Goal: Task Accomplishment & Management: Manage account settings

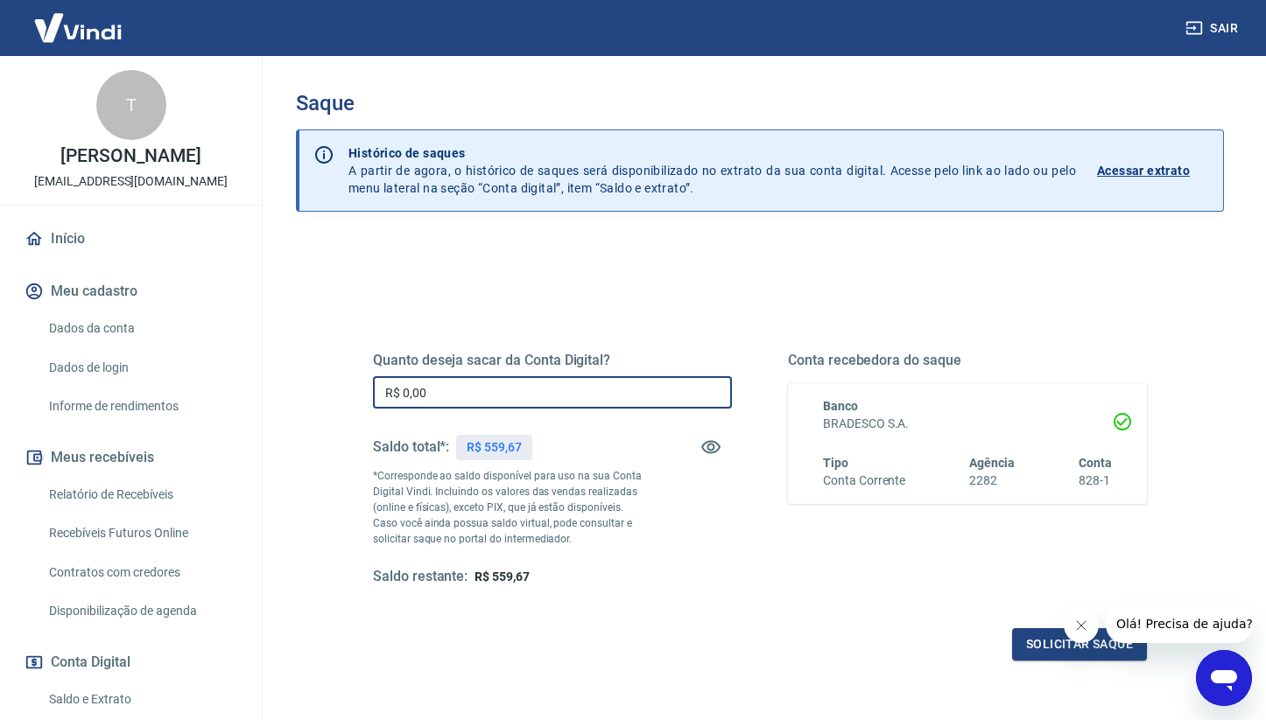
click at [444, 390] on input "R$ 0,00" at bounding box center [552, 392] width 359 height 32
click at [581, 390] on input "R$ 0,00" at bounding box center [552, 392] width 359 height 32
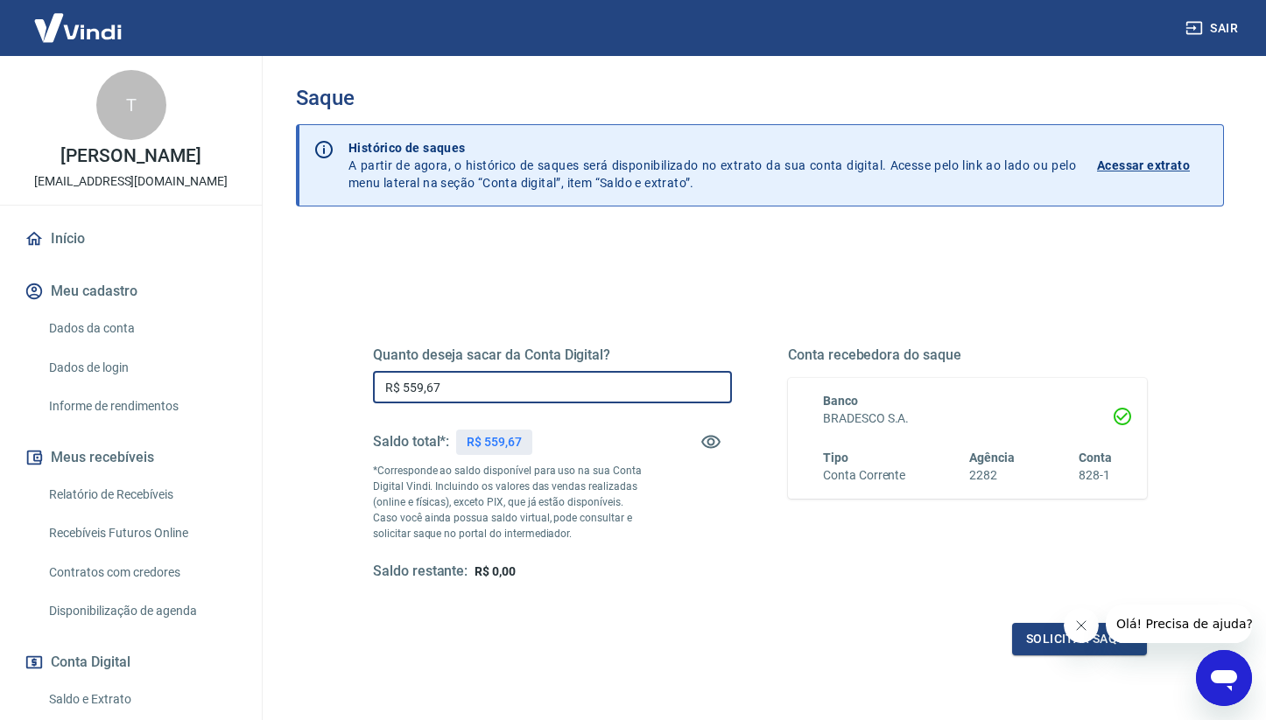
scroll to position [26, 0]
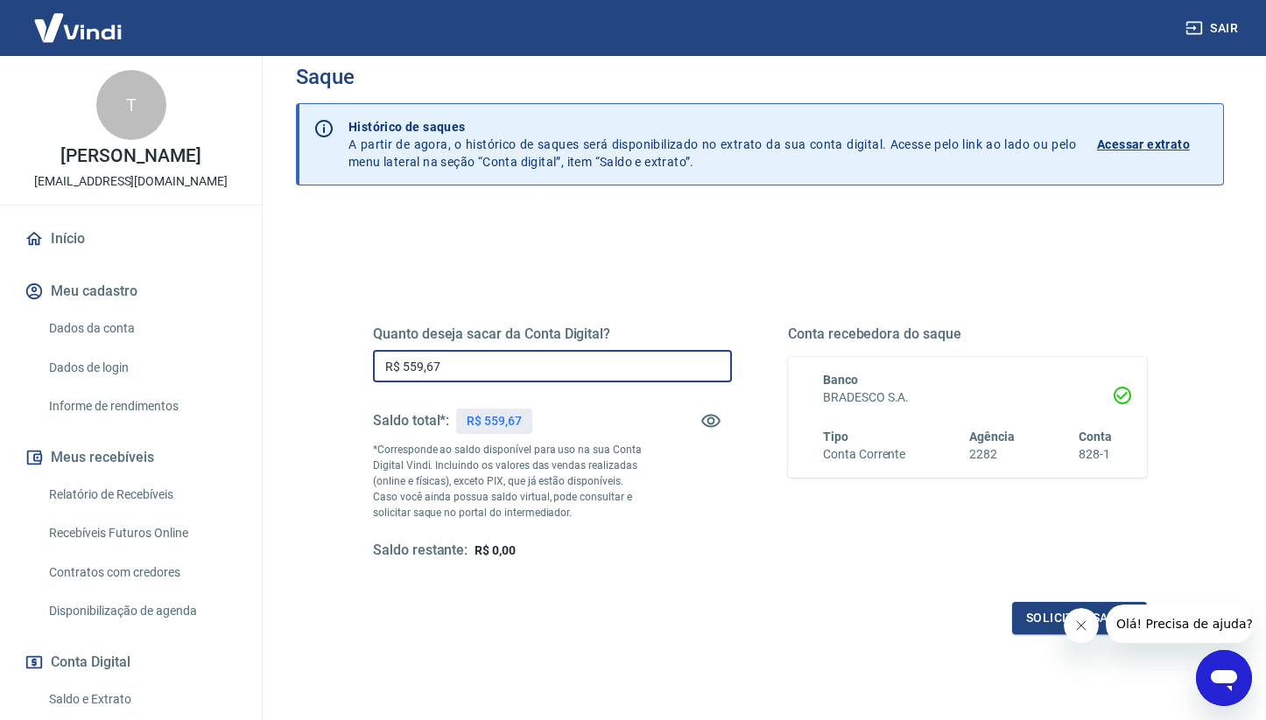
type input "R$ 559,67"
click at [1046, 623] on button "Solicitar saque" at bounding box center [1079, 618] width 135 height 32
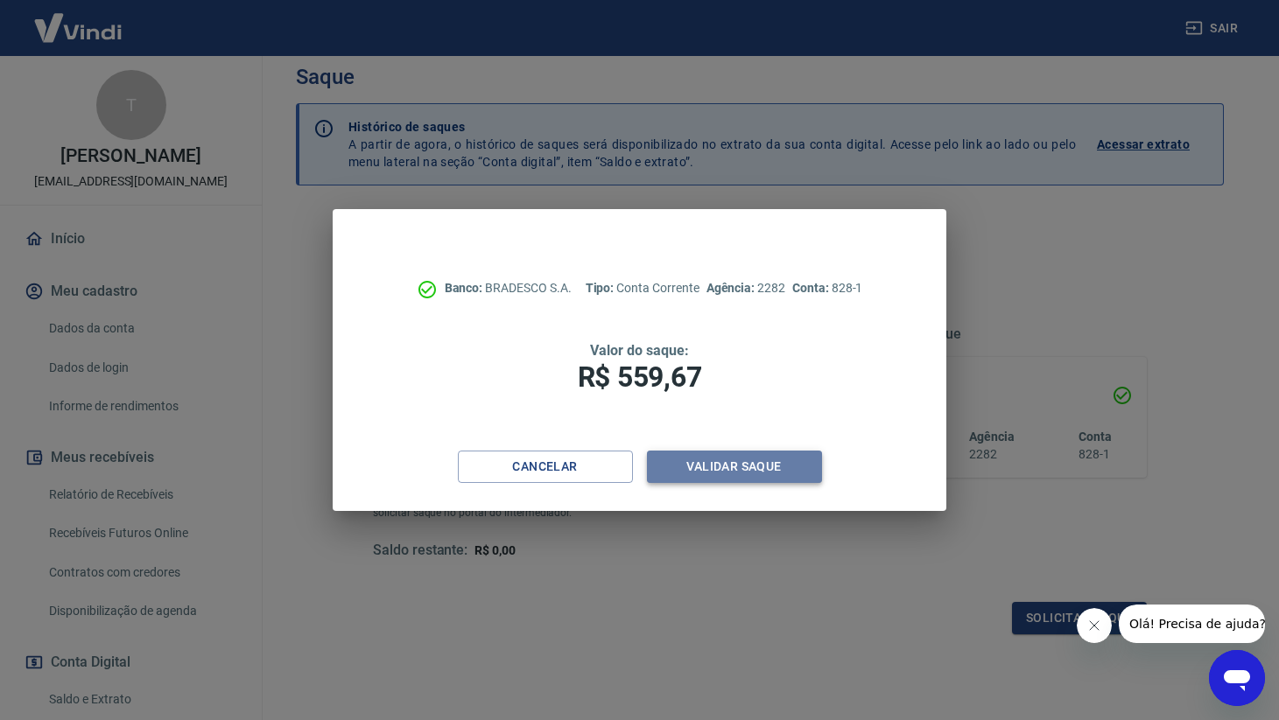
click at [750, 474] on button "Validar saque" at bounding box center [734, 467] width 175 height 32
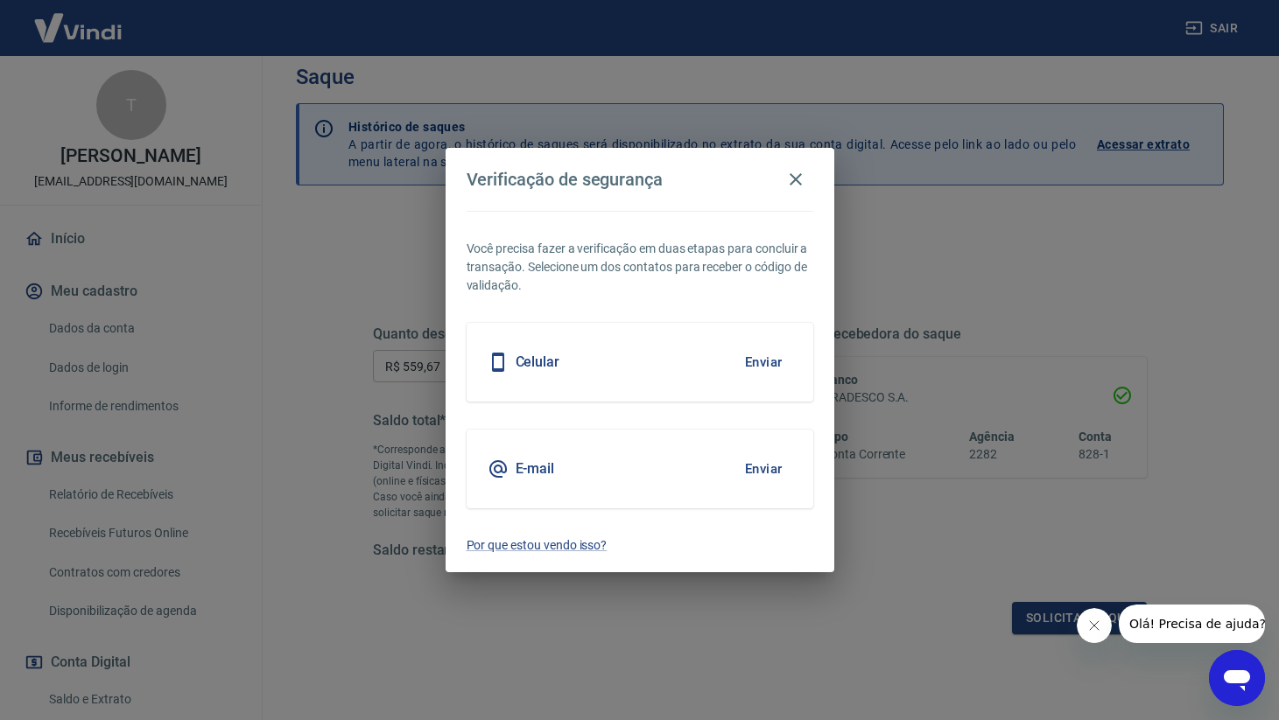
click at [768, 467] on button "Enviar" at bounding box center [763, 469] width 57 height 37
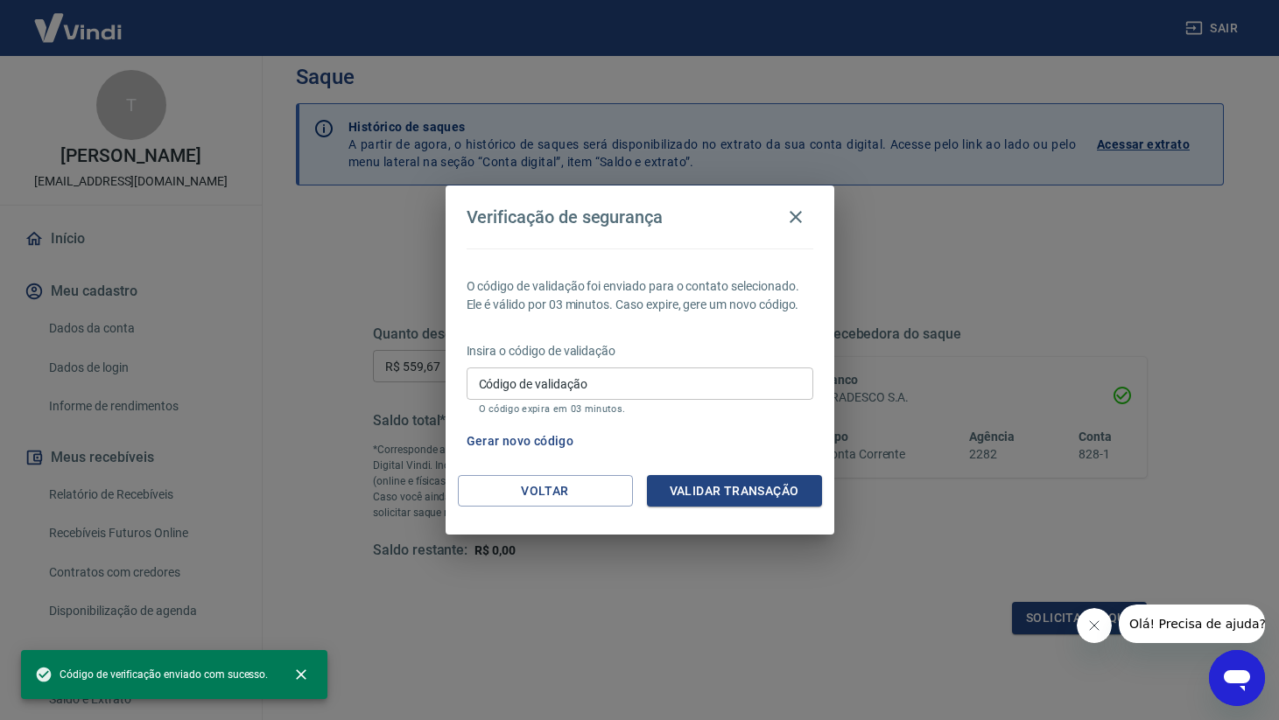
click at [634, 381] on input "Código de validação" at bounding box center [640, 384] width 347 height 32
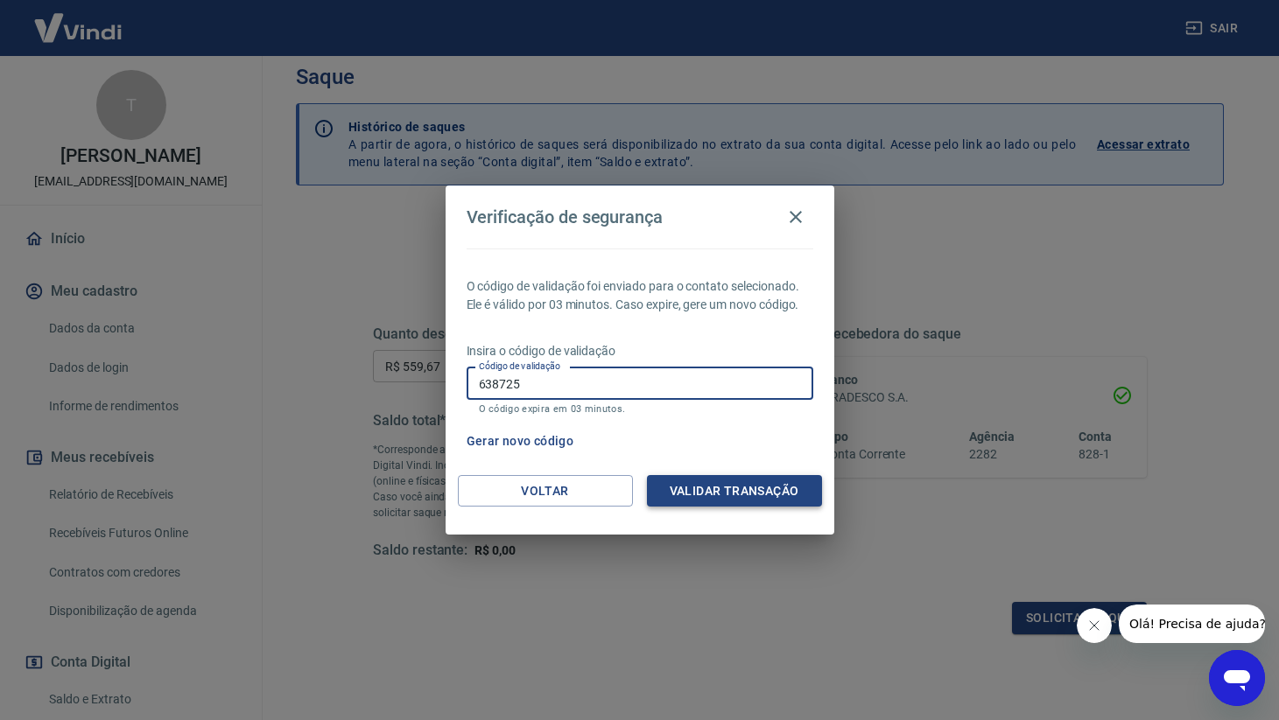
type input "638725"
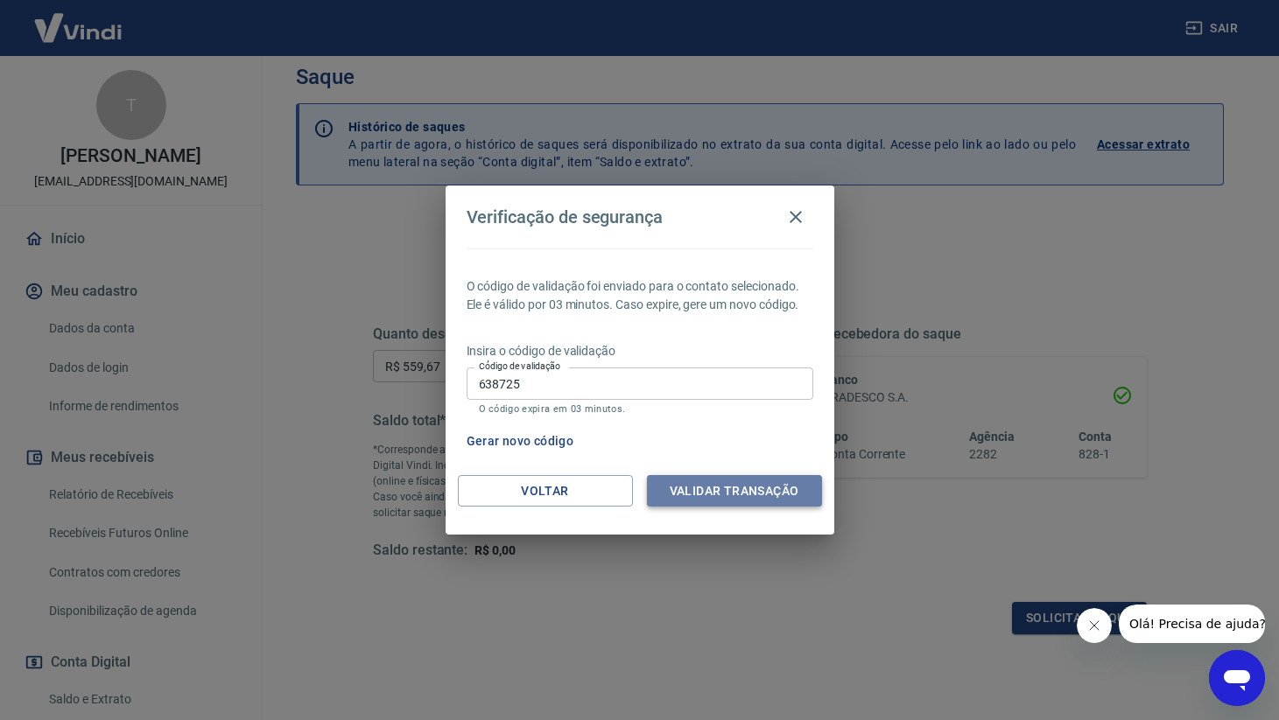
click at [720, 488] on button "Validar transação" at bounding box center [734, 491] width 175 height 32
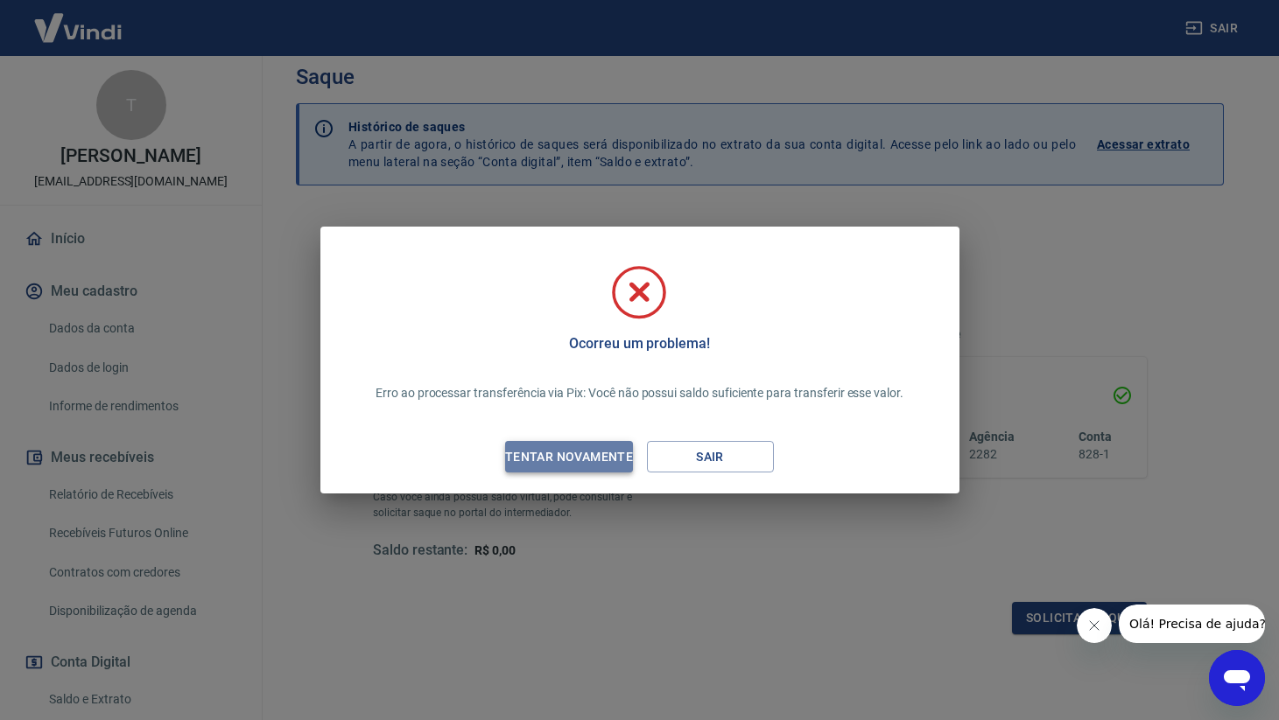
click at [590, 453] on div "Tentar novamente" at bounding box center [569, 457] width 170 height 22
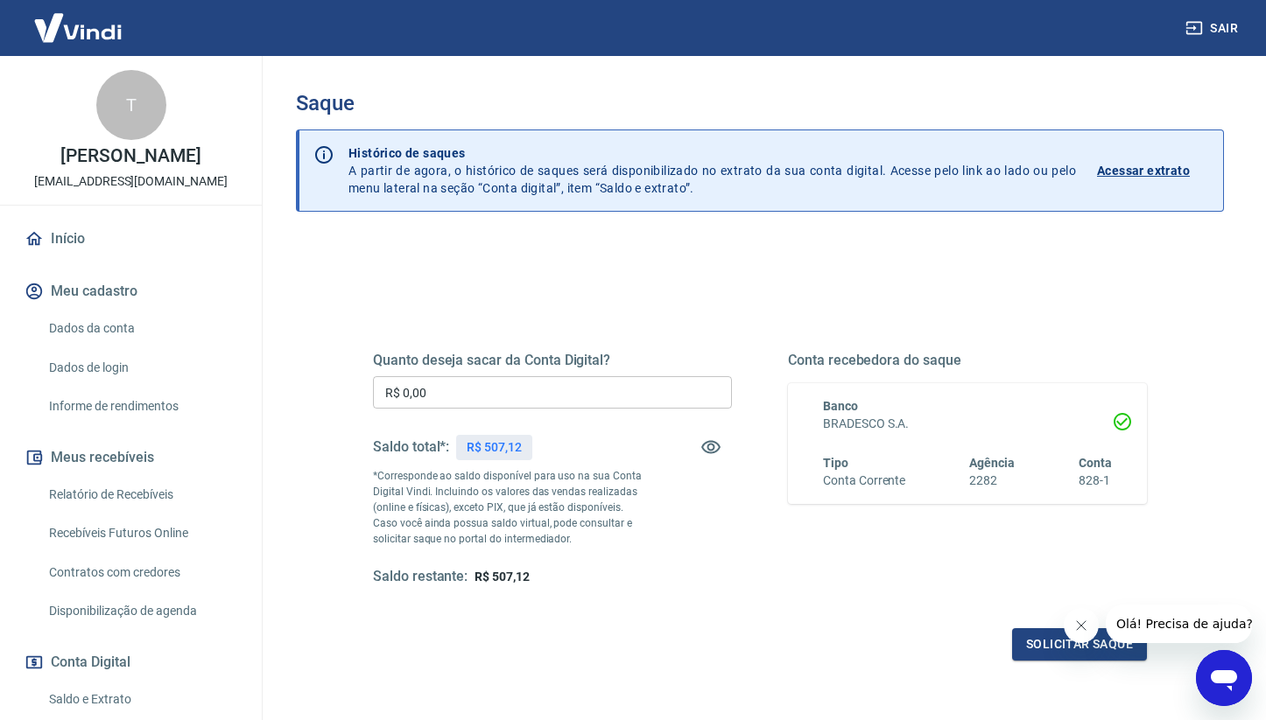
click at [493, 390] on input "R$ 0,00" at bounding box center [552, 392] width 359 height 32
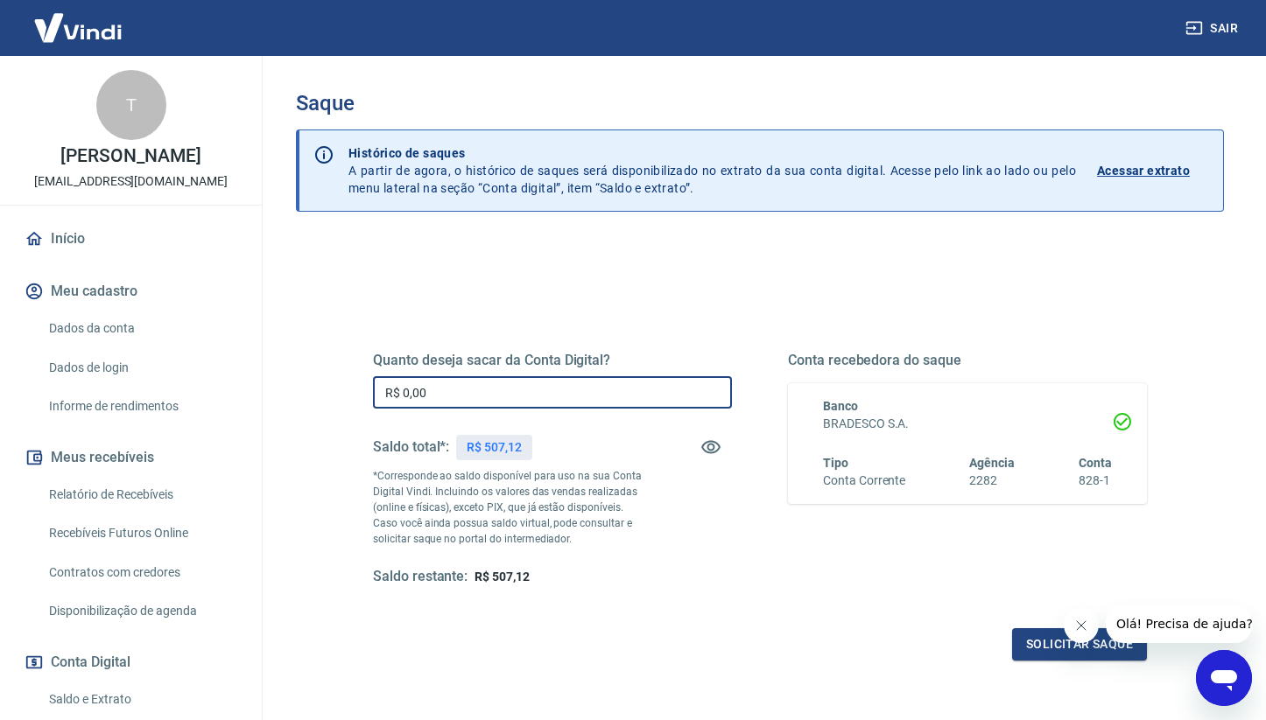
click at [493, 390] on input "R$ 0,00" at bounding box center [552, 392] width 359 height 32
type input "R$ 507,12"
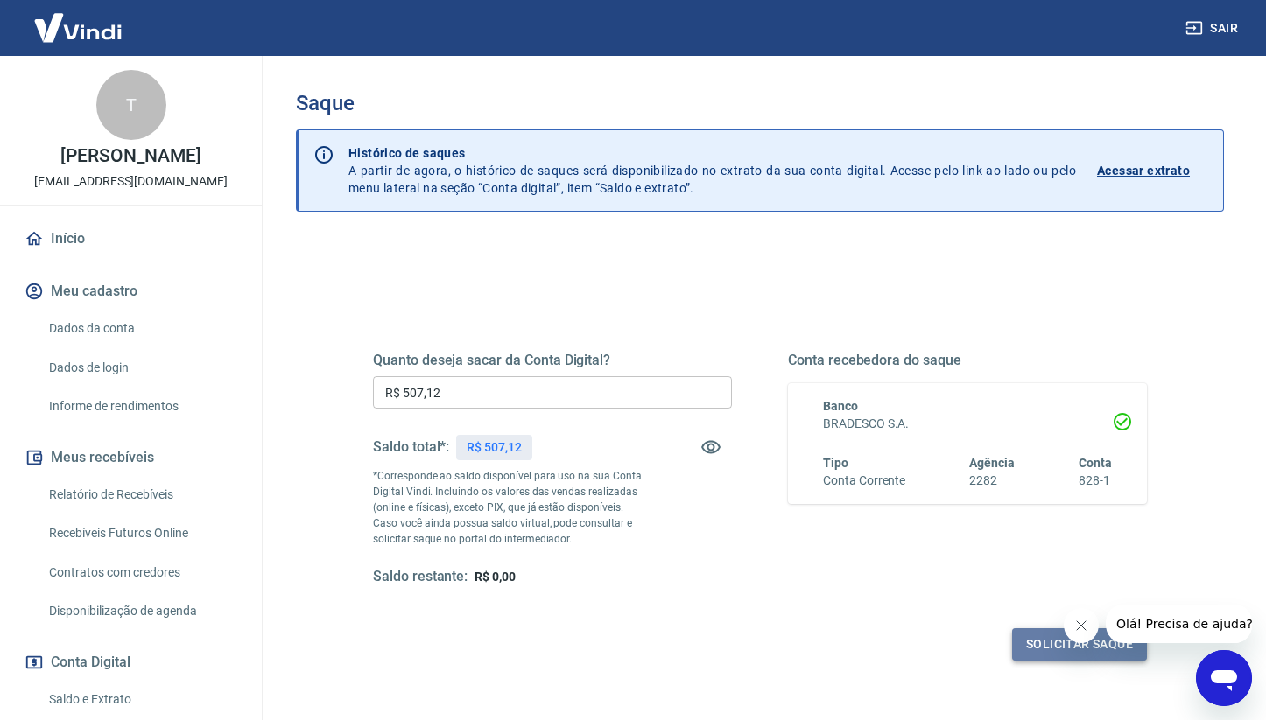
click at [1037, 641] on button "Solicitar saque" at bounding box center [1079, 645] width 135 height 32
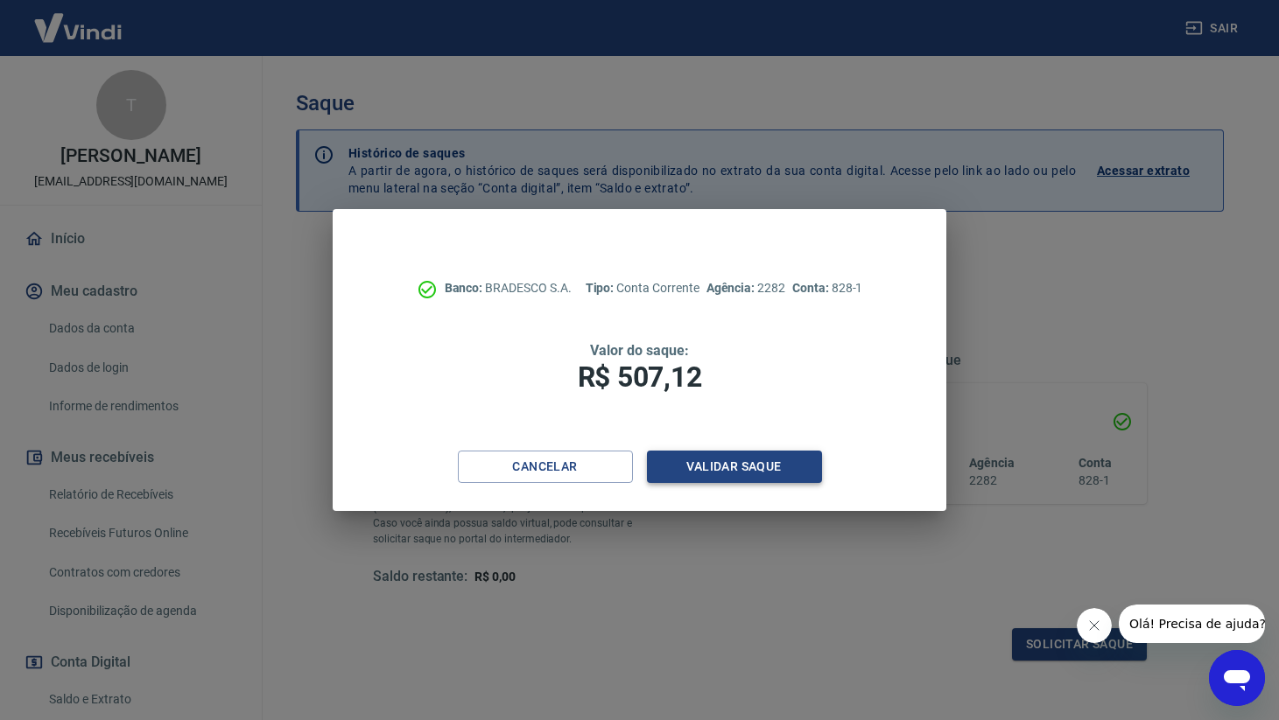
click at [736, 465] on button "Validar saque" at bounding box center [734, 467] width 175 height 32
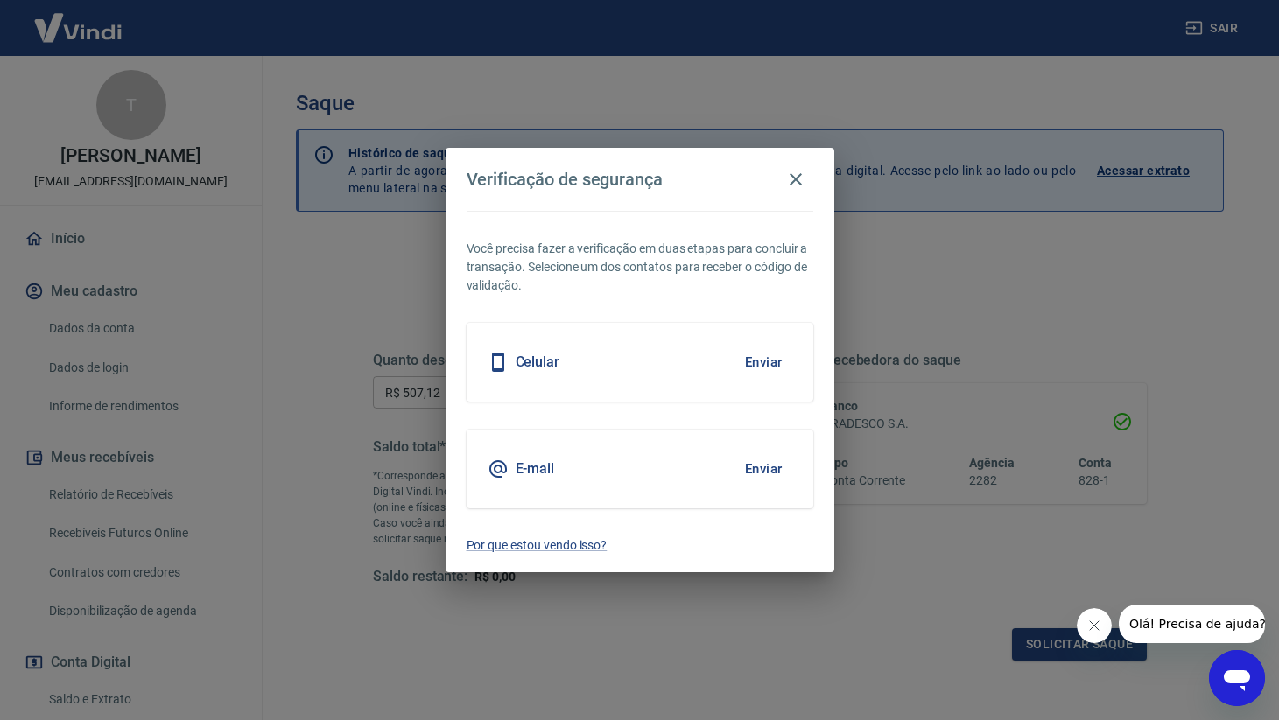
click at [766, 462] on button "Enviar" at bounding box center [763, 469] width 57 height 37
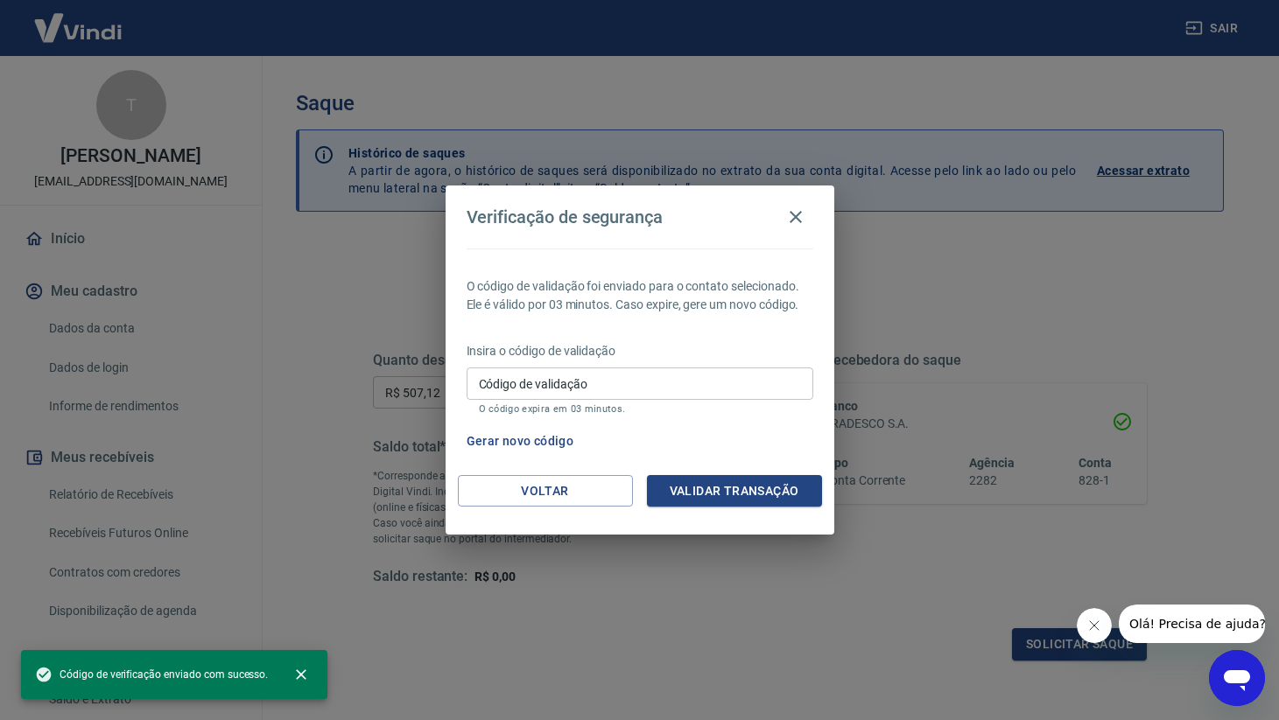
click at [674, 375] on input "Código de validação" at bounding box center [640, 384] width 347 height 32
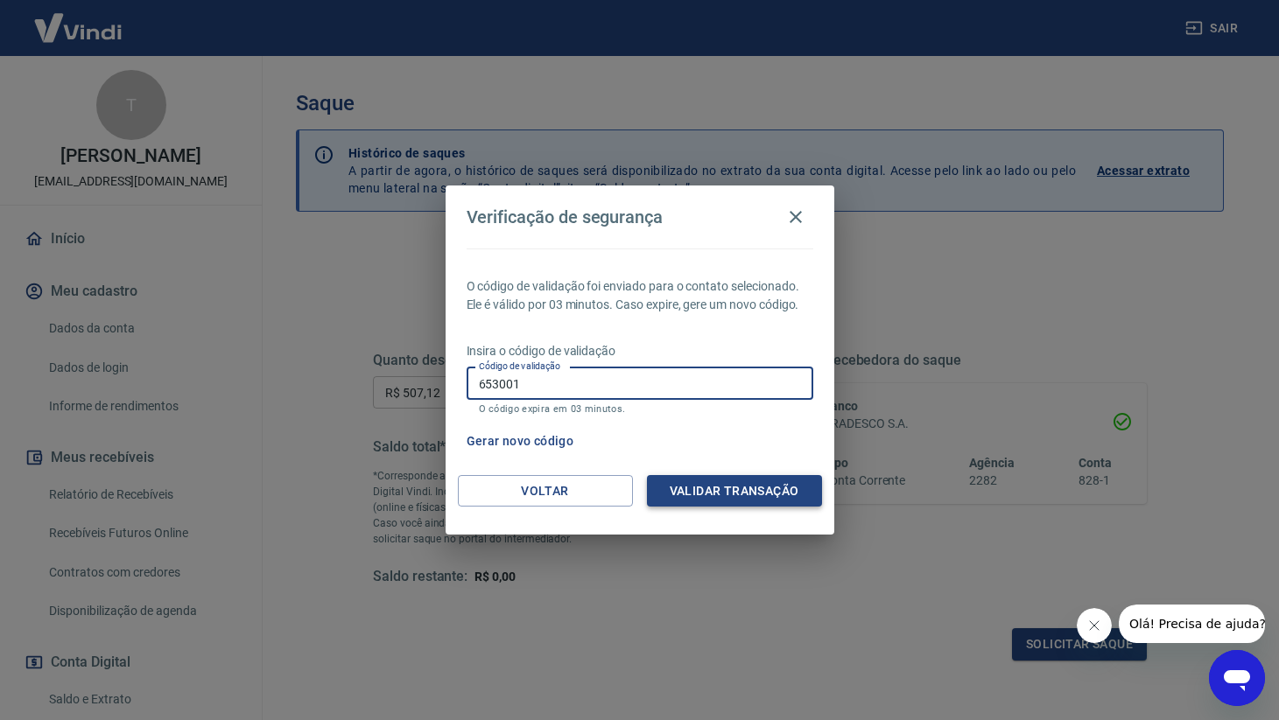
type input "653001"
click at [714, 495] on button "Validar transação" at bounding box center [734, 491] width 175 height 32
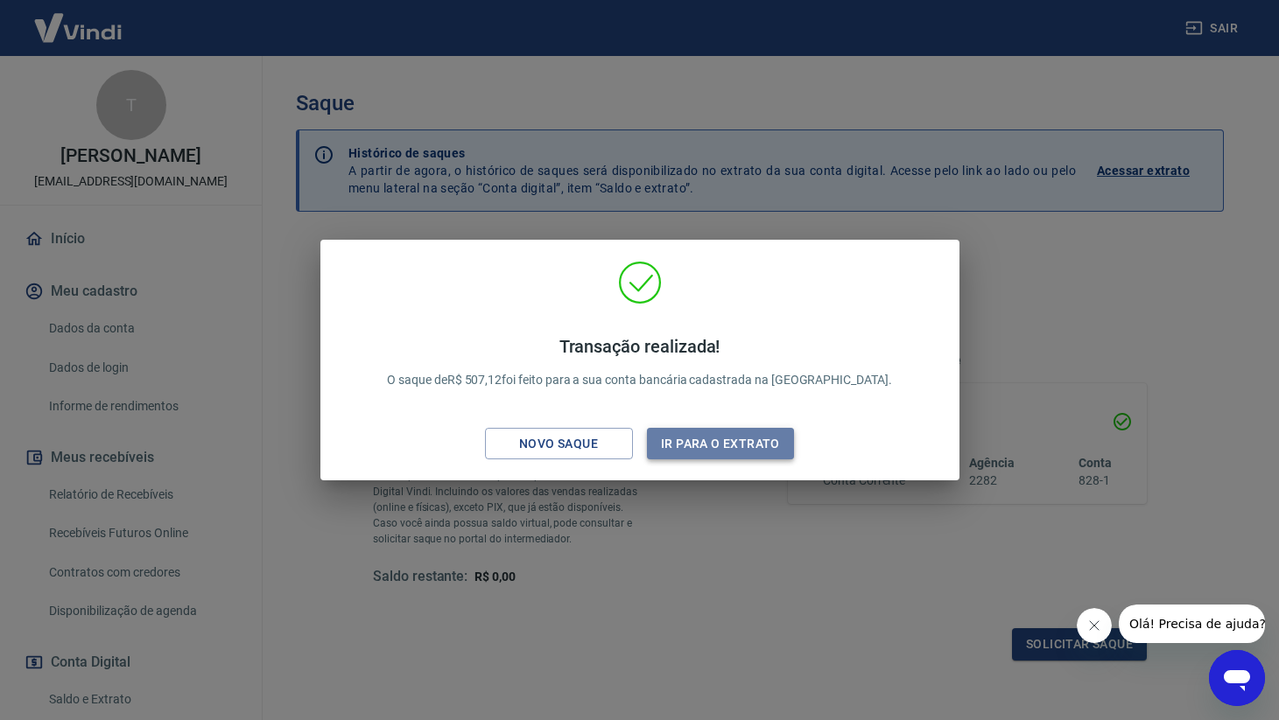
click at [696, 438] on button "Ir para o extrato" at bounding box center [721, 444] width 148 height 32
